Goal: Transaction & Acquisition: Purchase product/service

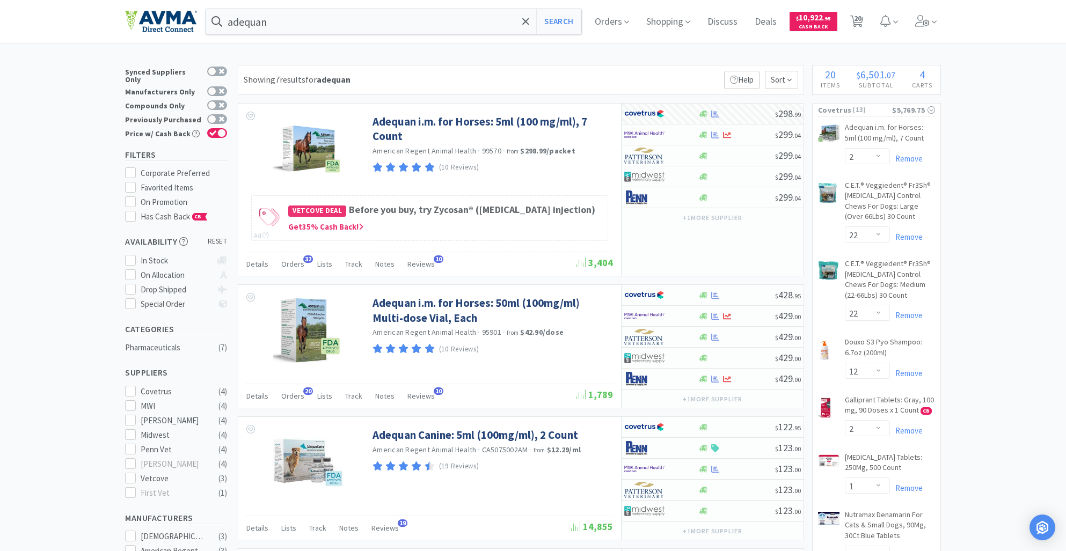
select select "2"
select select "22"
select select "12"
select select "2"
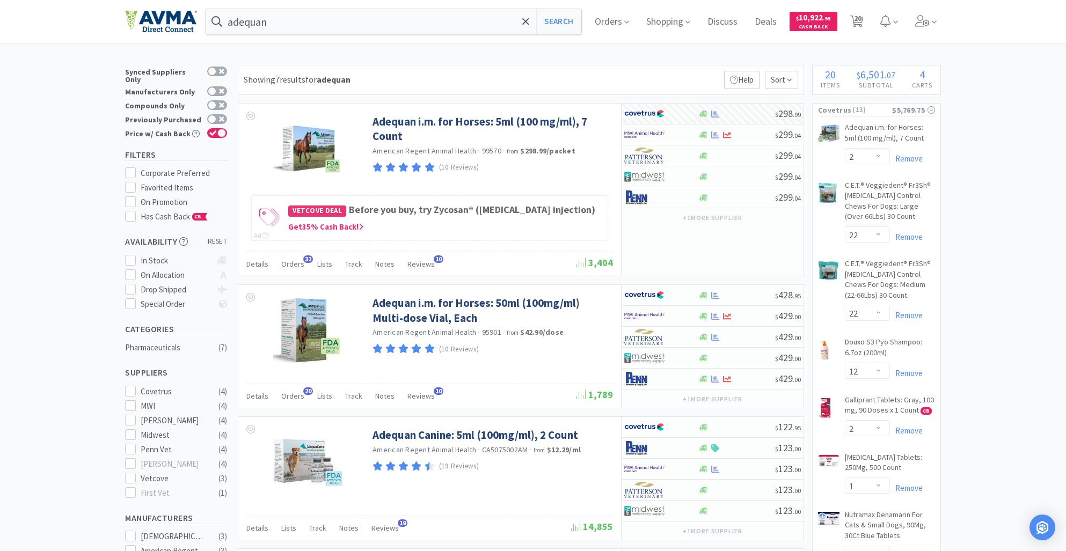
select select "1"
select select "6"
select select "2"
select select "12"
select select "3"
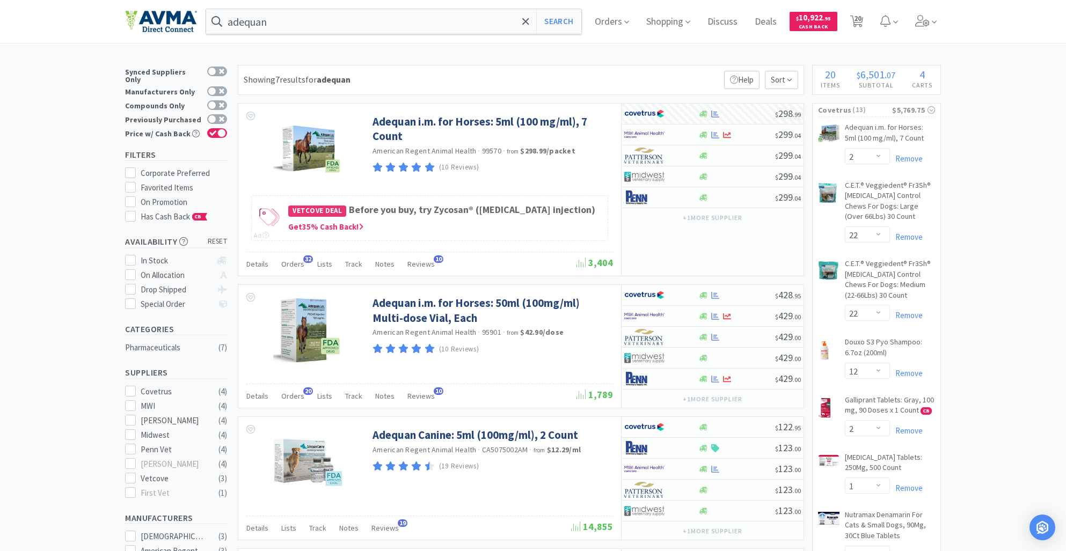
select select "4"
select select "6"
select select "1"
select select "3"
select select "4"
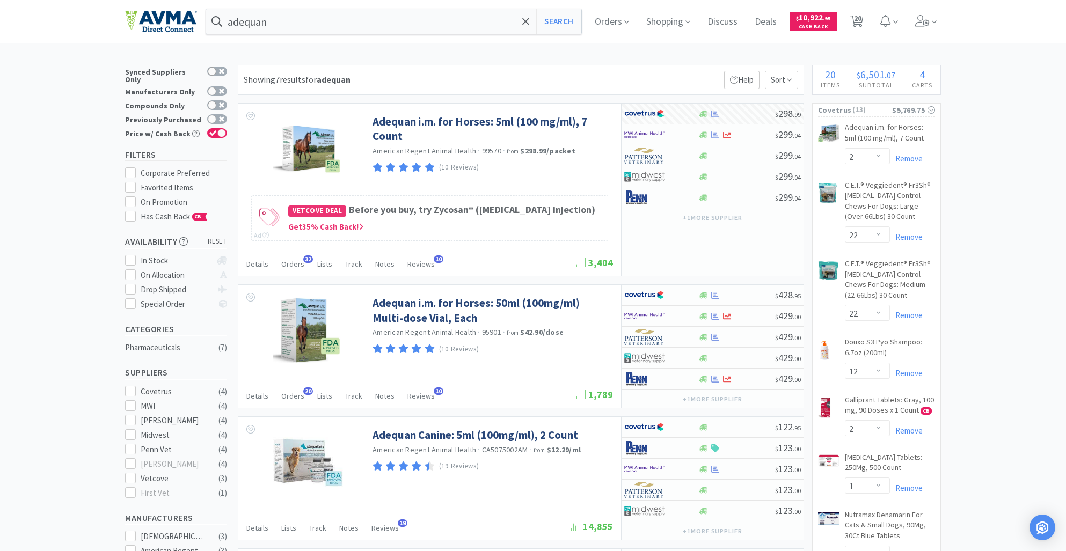
select select "1"
select select "2"
select select "1"
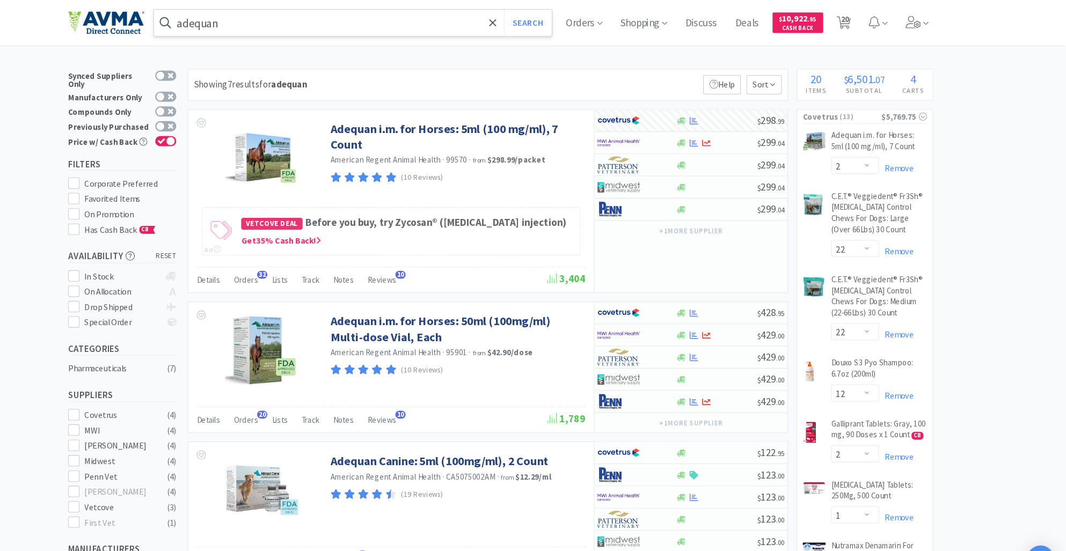
click at [284, 25] on input "adequan" at bounding box center [393, 21] width 375 height 25
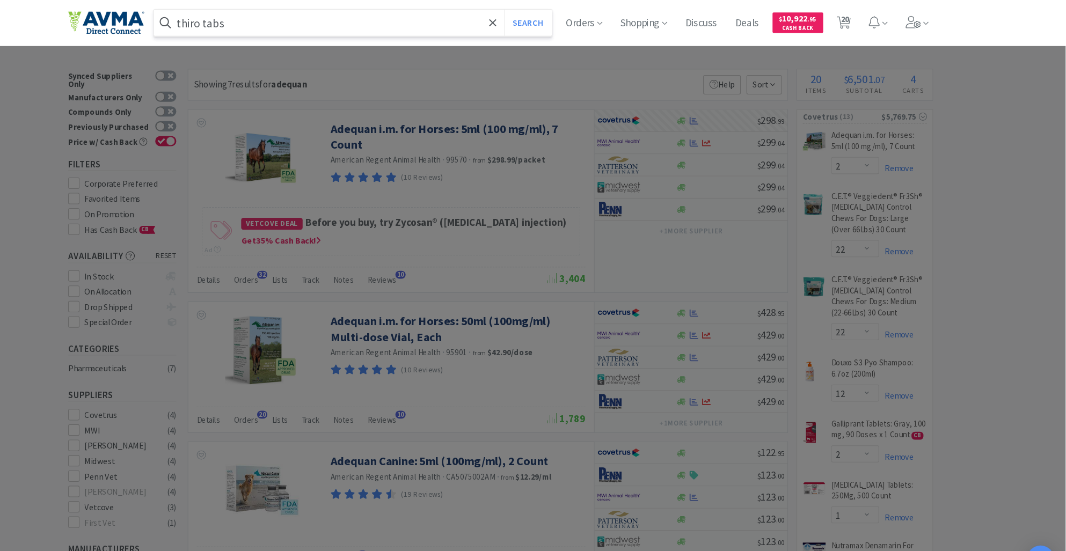
click at [536, 9] on button "Search" at bounding box center [558, 21] width 45 height 25
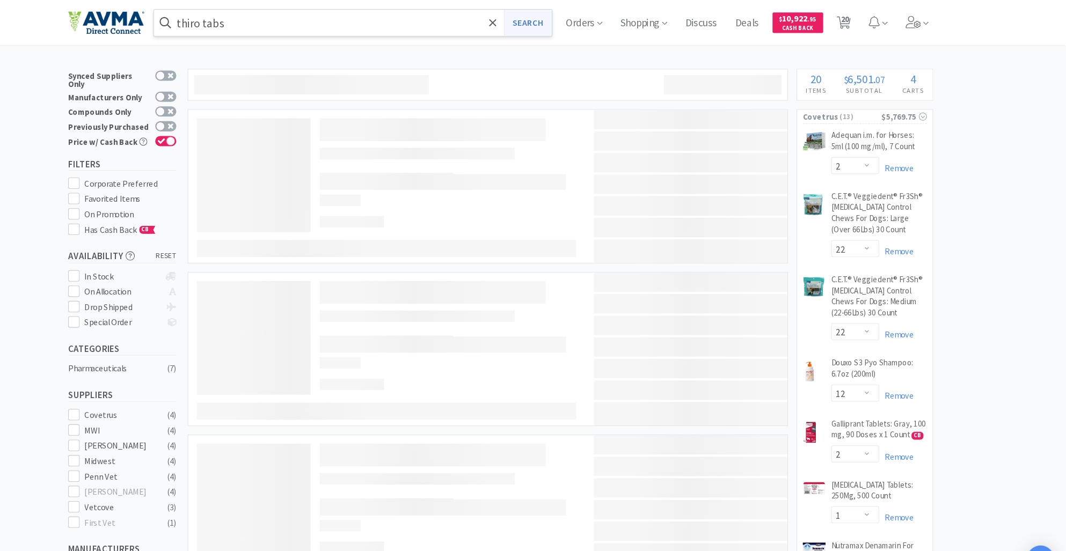
click at [563, 17] on button "Search" at bounding box center [558, 21] width 45 height 25
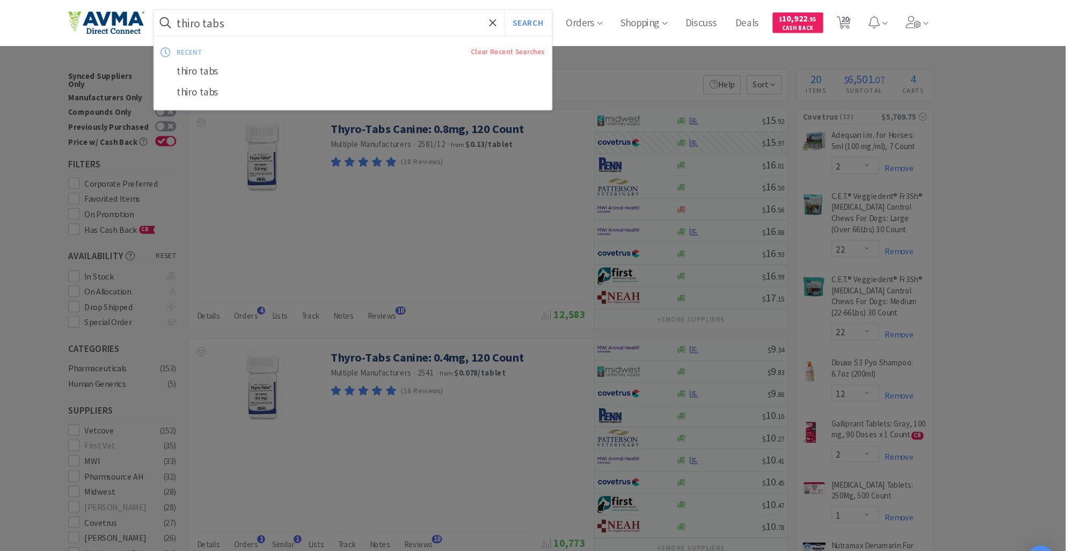
click at [301, 25] on input "thiro tabs" at bounding box center [393, 21] width 375 height 25
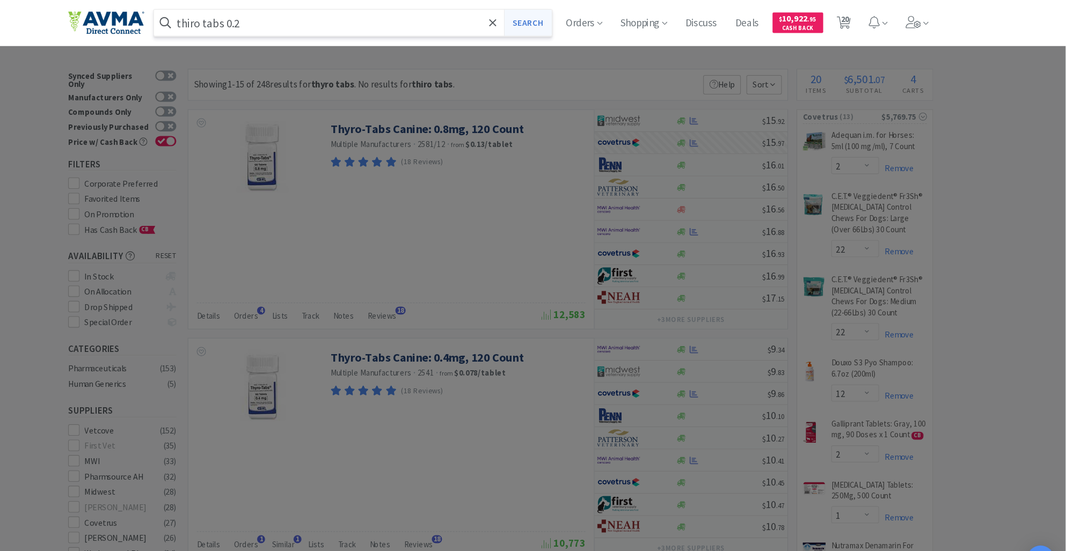
type input "thiro tabs 0.2"
click at [561, 20] on button "Search" at bounding box center [558, 21] width 45 height 25
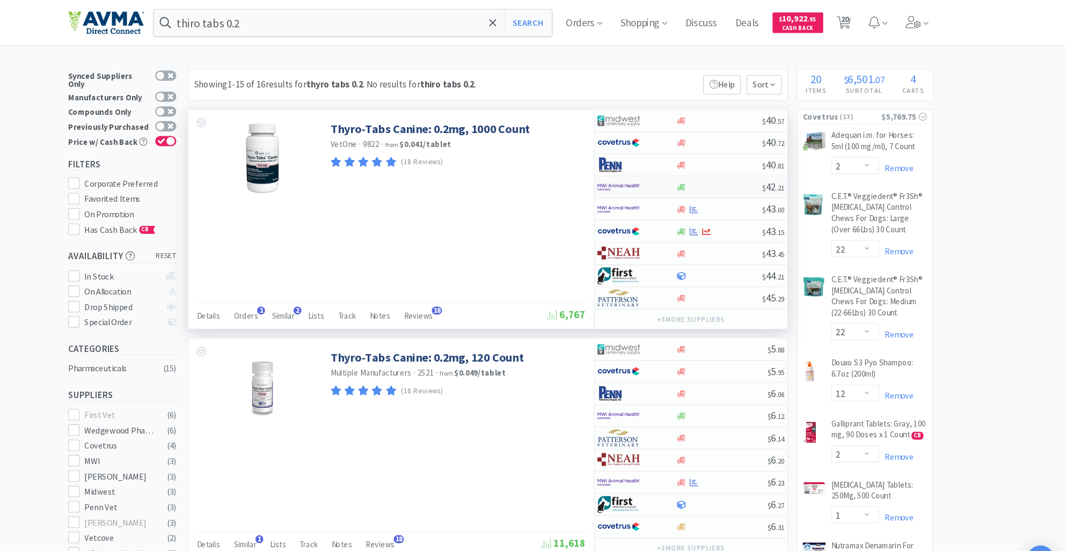
click at [644, 174] on img at bounding box center [644, 177] width 40 height 16
select select "1"
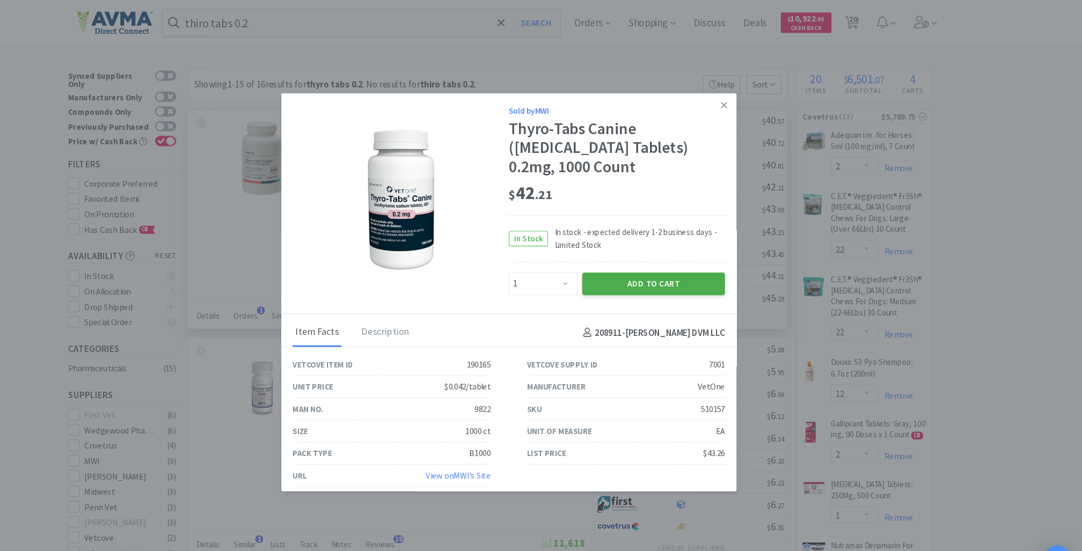
click at [662, 268] on button "Add to Cart" at bounding box center [677, 267] width 135 height 21
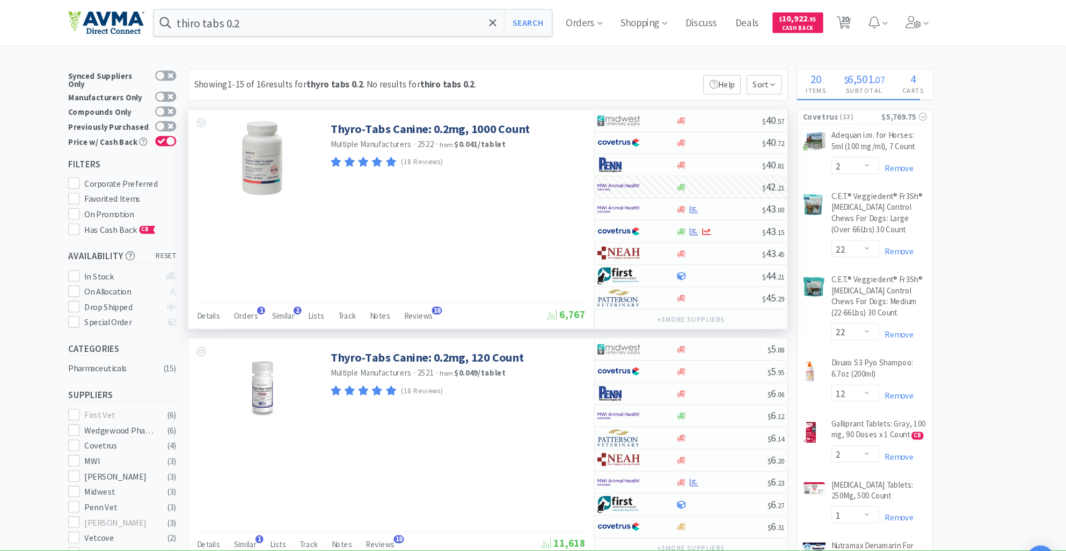
select select "1"
